Goal: Communication & Community: Connect with others

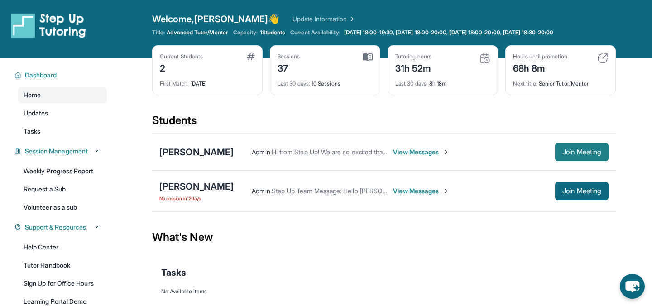
click at [567, 150] on span "Join Meeting" at bounding box center [582, 152] width 39 height 5
click at [425, 154] on span "View Messages" at bounding box center [421, 152] width 57 height 9
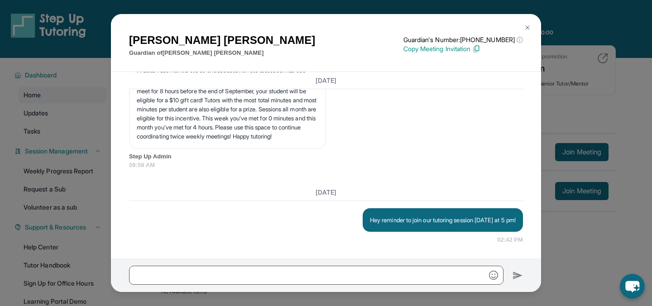
scroll to position [2552, 0]
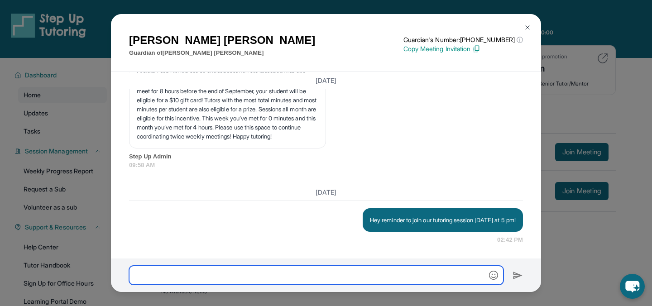
click at [378, 278] on input "text" at bounding box center [316, 275] width 375 height 19
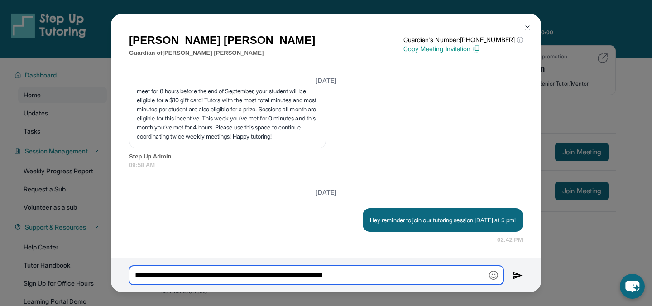
type input "**********"
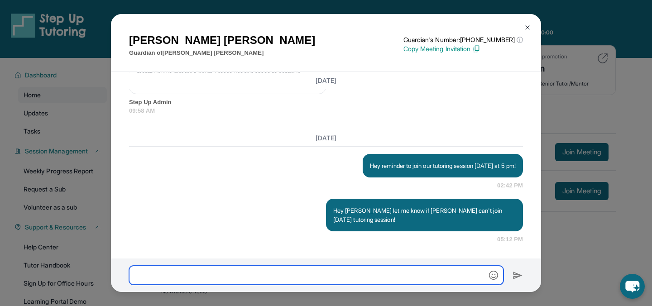
scroll to position [2606, 0]
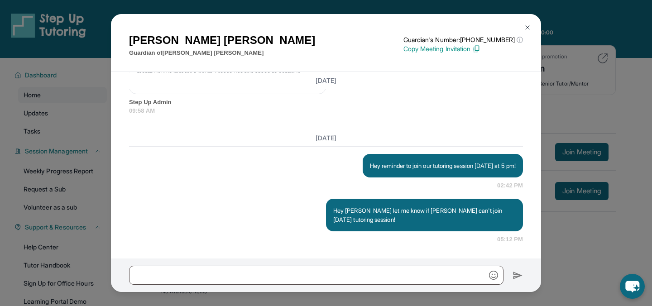
click at [531, 27] on img at bounding box center [527, 27] width 7 height 7
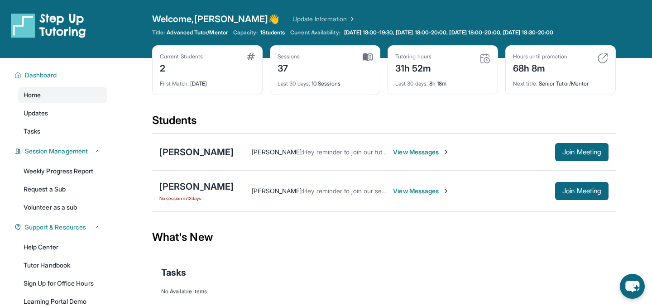
click at [408, 147] on div "[PERSON_NAME] : Hey reminder to join our tutoring session [DATE] at 5 pm! View …" at bounding box center [421, 152] width 375 height 18
click at [408, 153] on span "View Messages" at bounding box center [421, 152] width 57 height 9
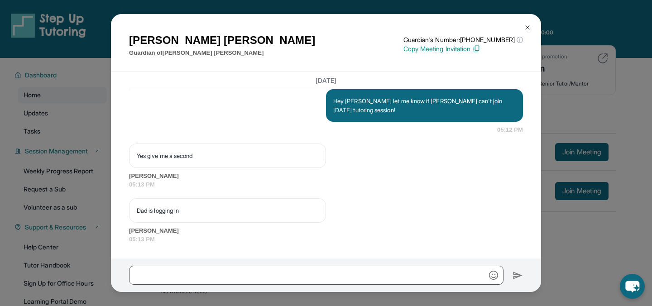
scroll to position [2716, 0]
click at [526, 28] on img at bounding box center [527, 27] width 7 height 7
